Goal: Find specific page/section: Find specific page/section

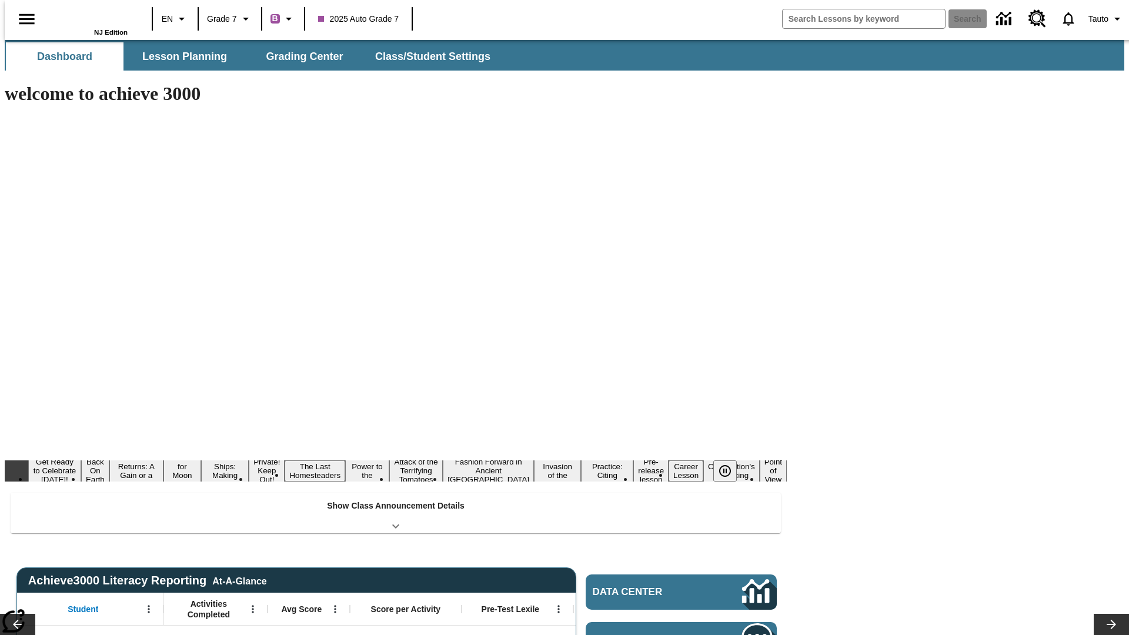
type input "-1"
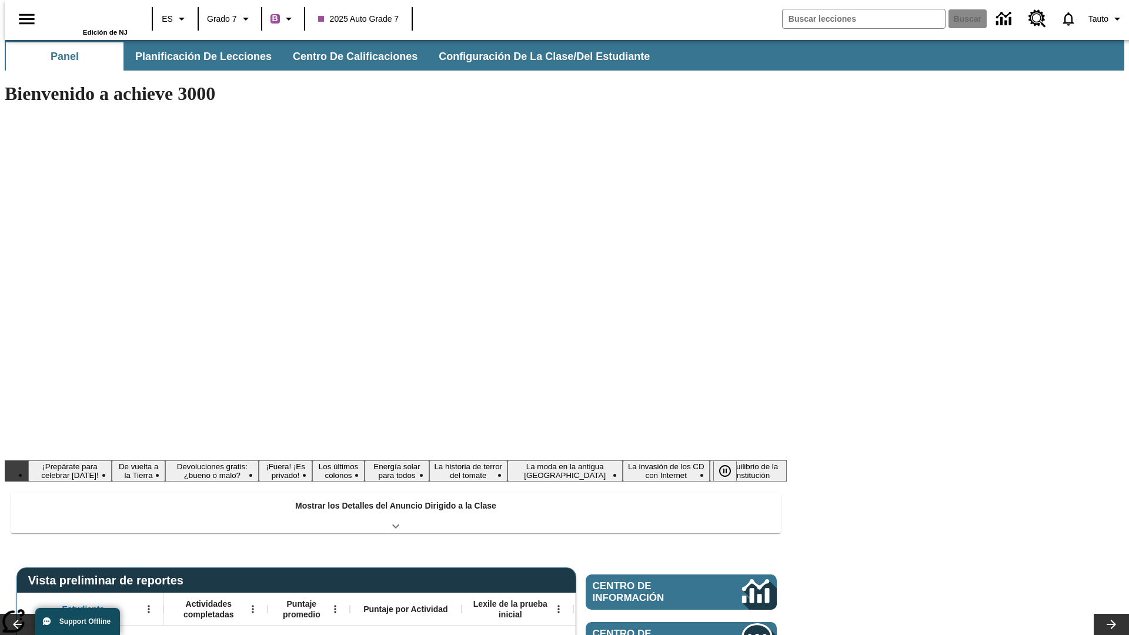
type input "-1"
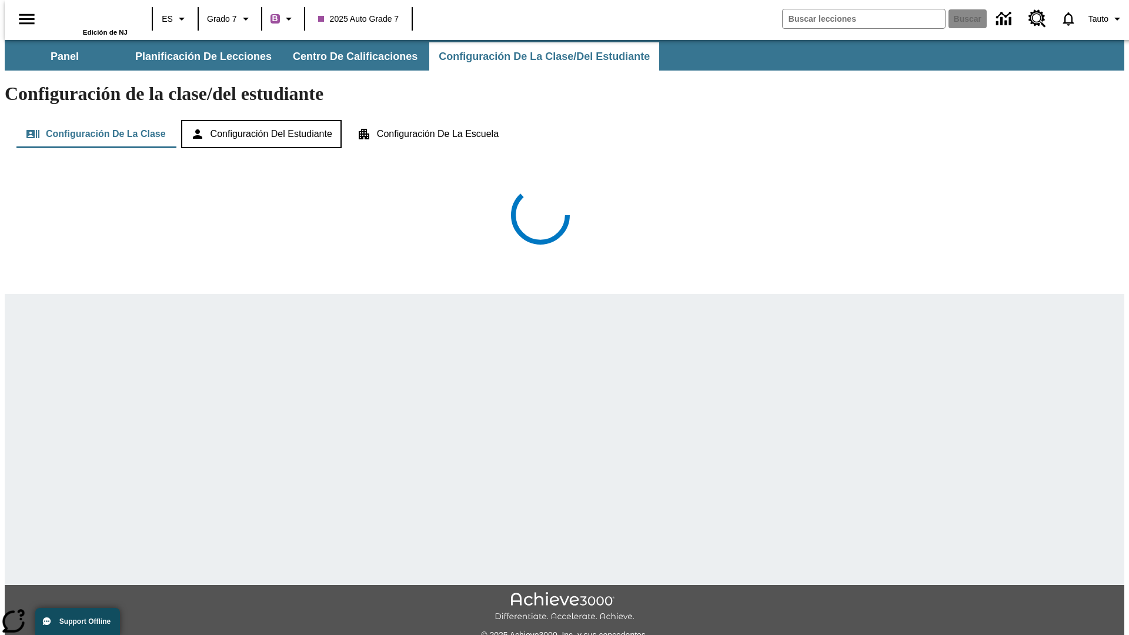
click at [260, 120] on button "Configuración del estudiante" at bounding box center [261, 134] width 160 height 28
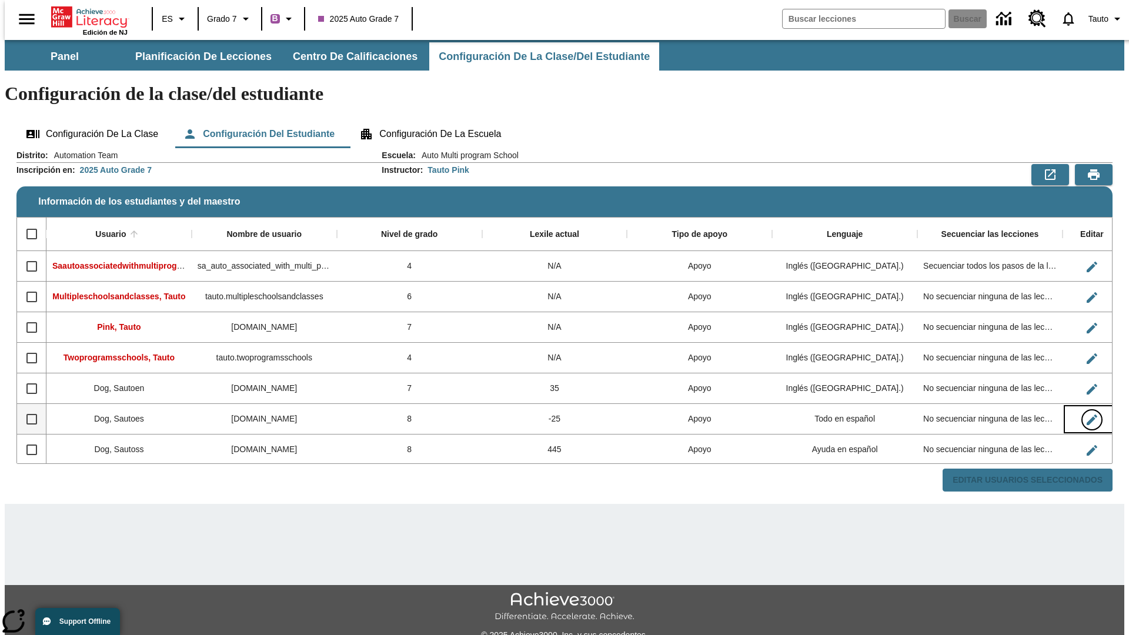
click at [1086, 414] on icon "Editar Usuario" at bounding box center [1091, 419] width 11 height 11
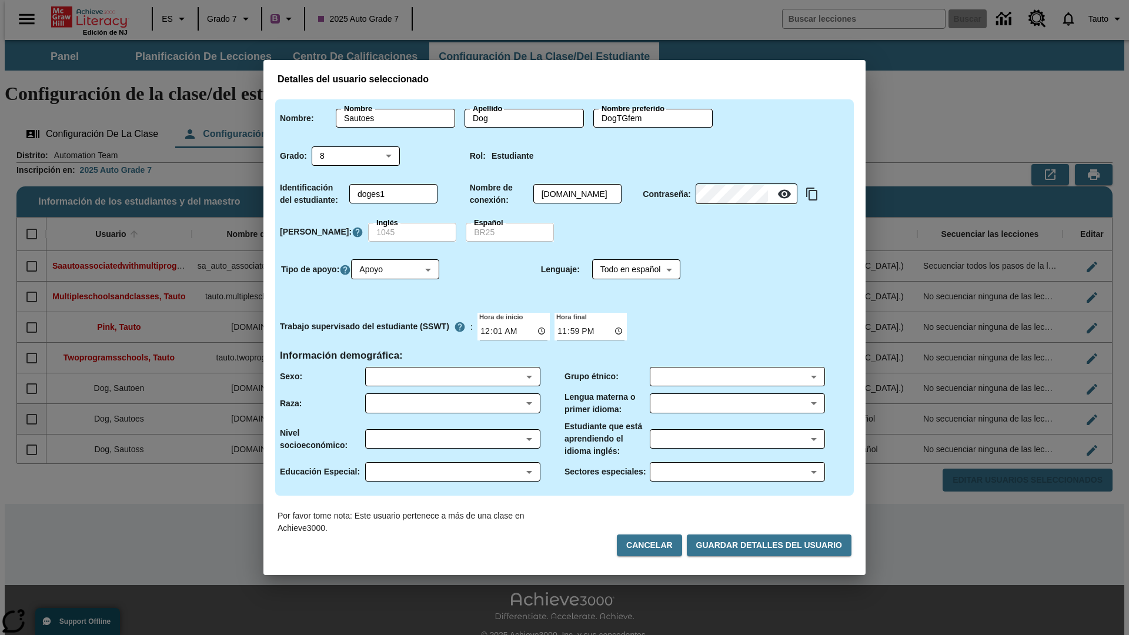
click at [452, 376] on body "Saltar al contenido principal Edición de NJ ES Grado 7 B 2025 Auto Grade 7 Busc…" at bounding box center [564, 350] width 1119 height 621
click at [452, 403] on body "Saltar al contenido principal Edición de NJ ES Grado 7 B 2025 Auto Grade 7 Busc…" at bounding box center [564, 350] width 1119 height 621
click at [452, 439] on body "Saltar al contenido principal Edición de NJ ES Grado 7 B 2025 Auto Grade 7 Busc…" at bounding box center [564, 350] width 1119 height 621
click at [452, 471] on body "Saltar al contenido principal Edición de NJ ES Grado 7 B 2025 Auto Grade 7 Busc…" at bounding box center [564, 350] width 1119 height 621
click at [737, 376] on body "Saltar al contenido principal Edición de NJ ES Grado 7 B 2025 Auto Grade 7 Busc…" at bounding box center [564, 350] width 1119 height 621
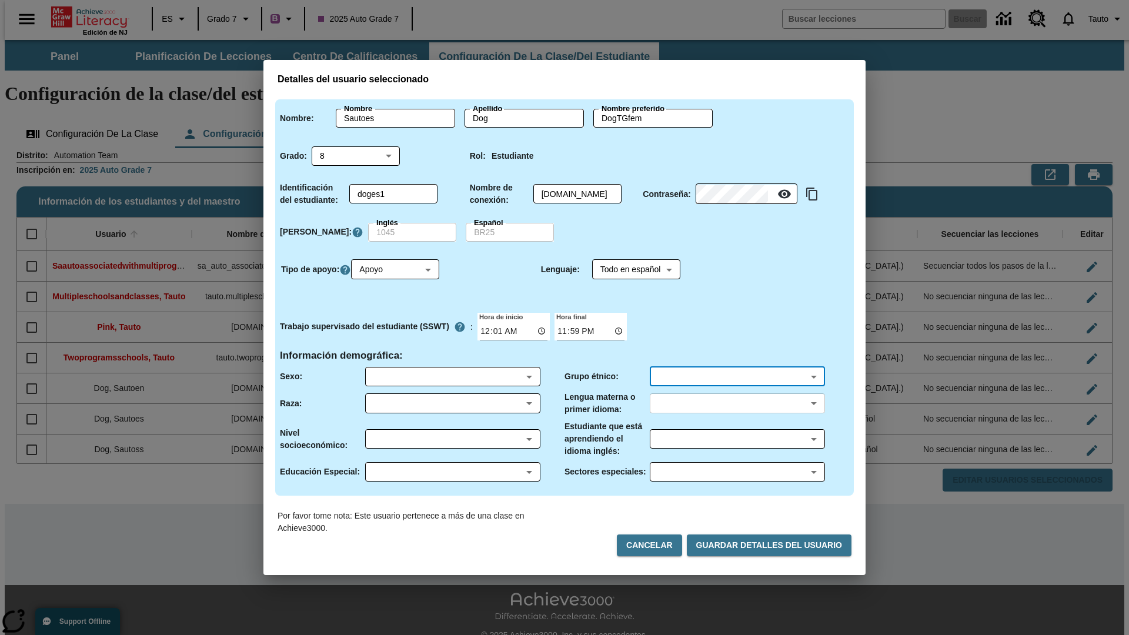
click at [737, 403] on body "Saltar al contenido principal Edición de NJ ES Grado 7 B 2025 Auto Grade 7 Busc…" at bounding box center [564, 350] width 1119 height 621
click at [737, 439] on body "Saltar al contenido principal Edición de NJ ES Grado 7 B 2025 Auto Grade 7 Busc…" at bounding box center [564, 350] width 1119 height 621
click at [737, 471] on body "Saltar al contenido principal Edición de NJ ES Grado 7 B 2025 Auto Grade 7 Busc…" at bounding box center [564, 350] width 1119 height 621
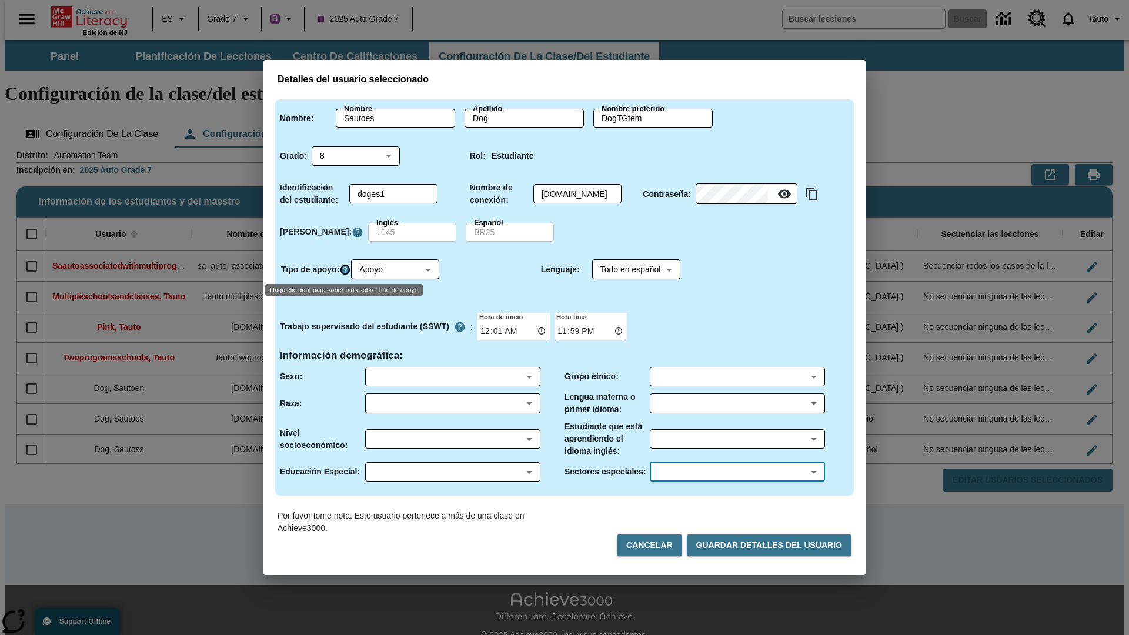
click at [346, 269] on icon "Haga clic aquí para saber más sobre Tipo de apoyo" at bounding box center [345, 270] width 12 height 12
